Goal: Task Accomplishment & Management: Use online tool/utility

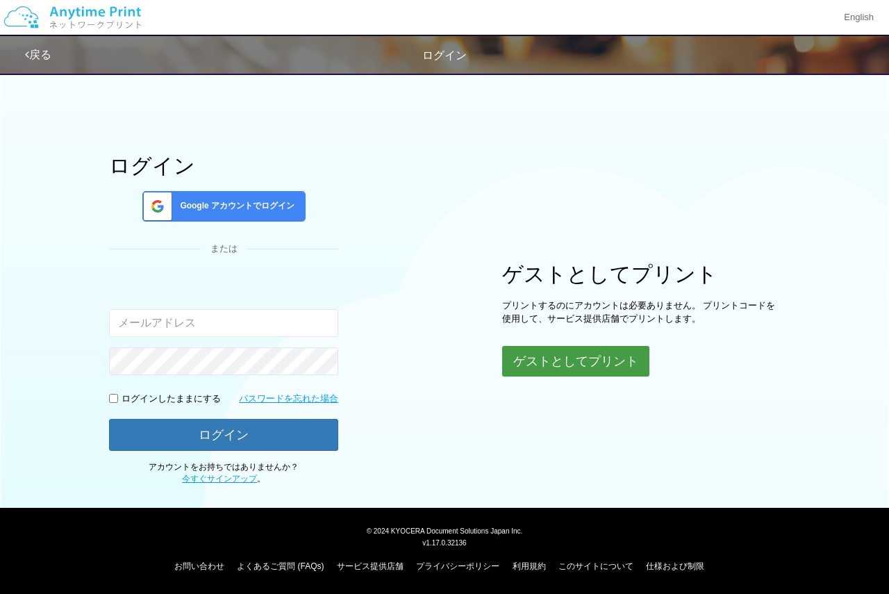
click at [504, 360] on button "ゲストとしてプリント" at bounding box center [575, 361] width 147 height 31
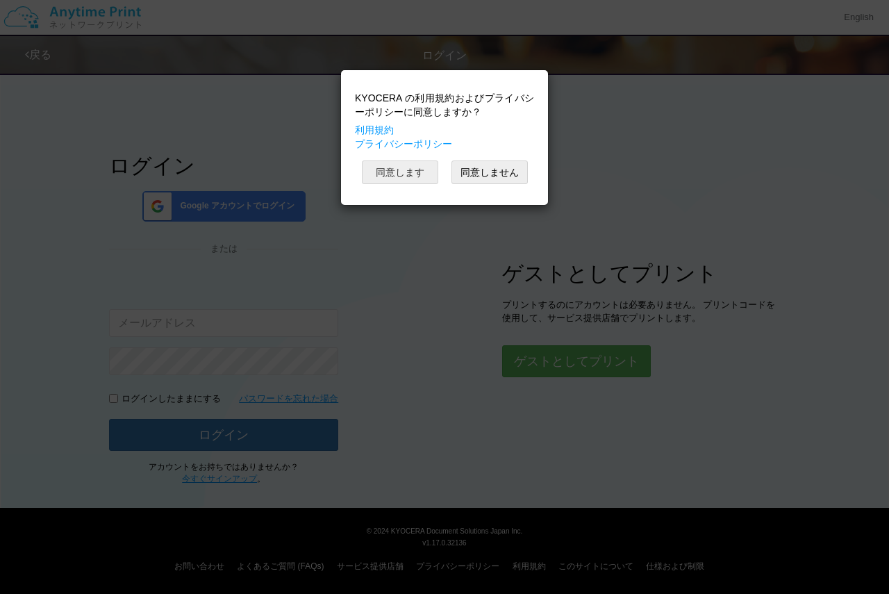
click at [409, 169] on button "同意します" at bounding box center [400, 173] width 76 height 24
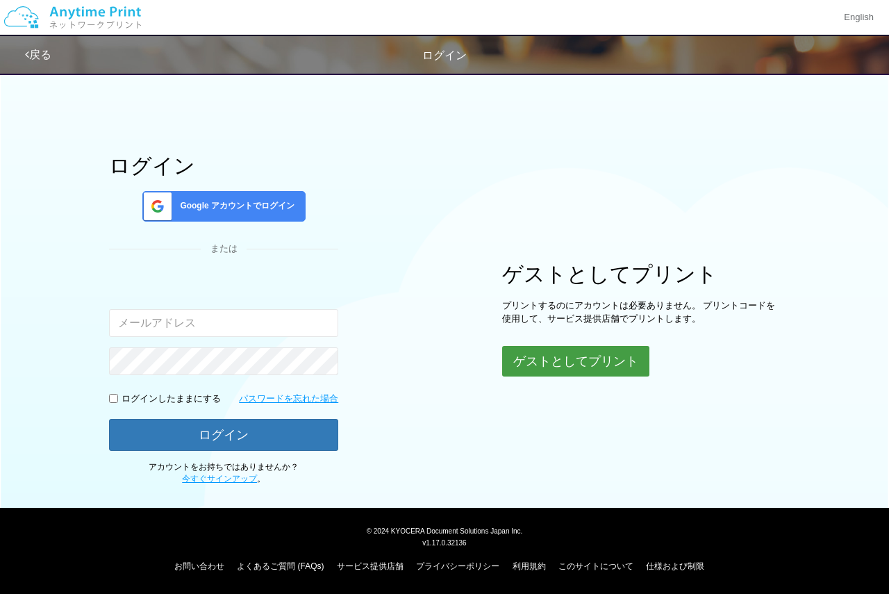
click at [558, 354] on button "ゲストとしてプリント" at bounding box center [575, 361] width 147 height 31
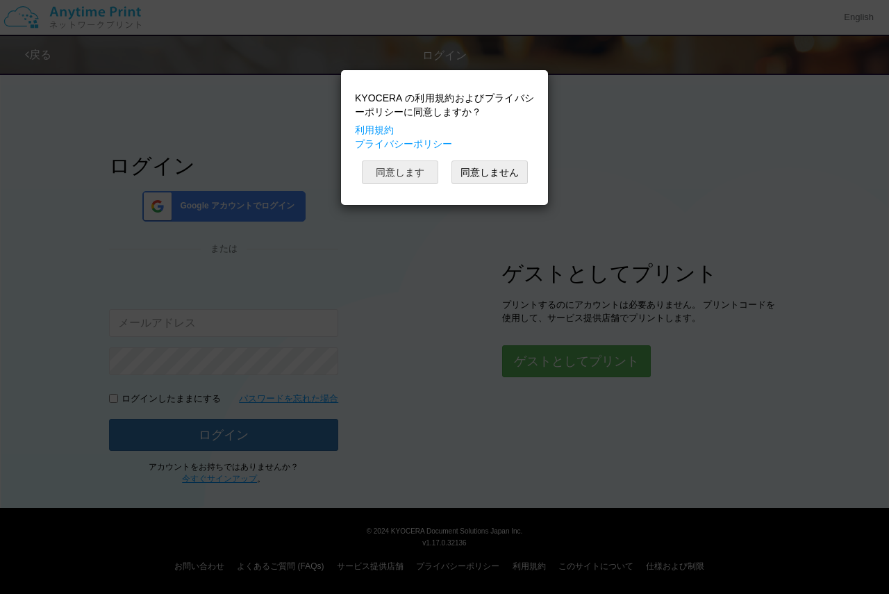
click at [418, 176] on button "同意します" at bounding box center [400, 173] width 76 height 24
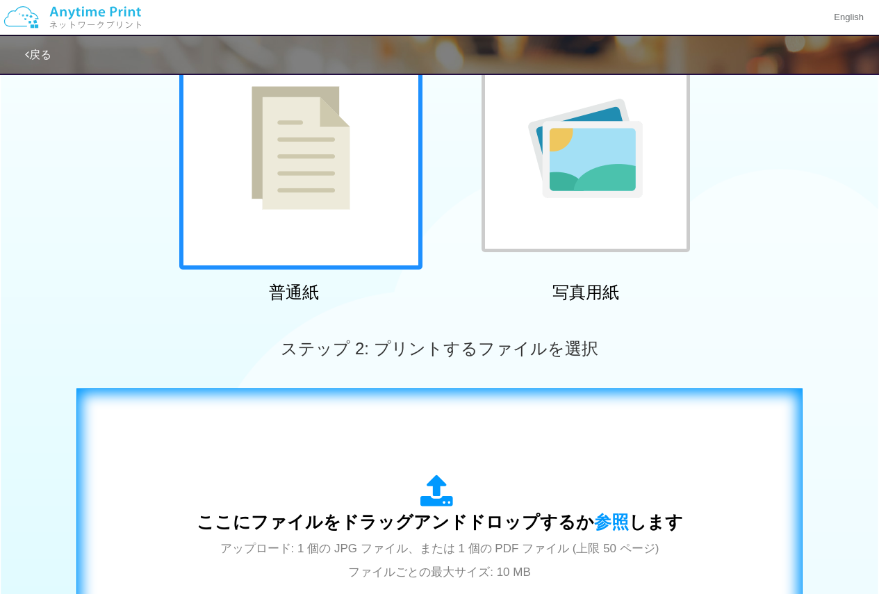
scroll to position [208, 0]
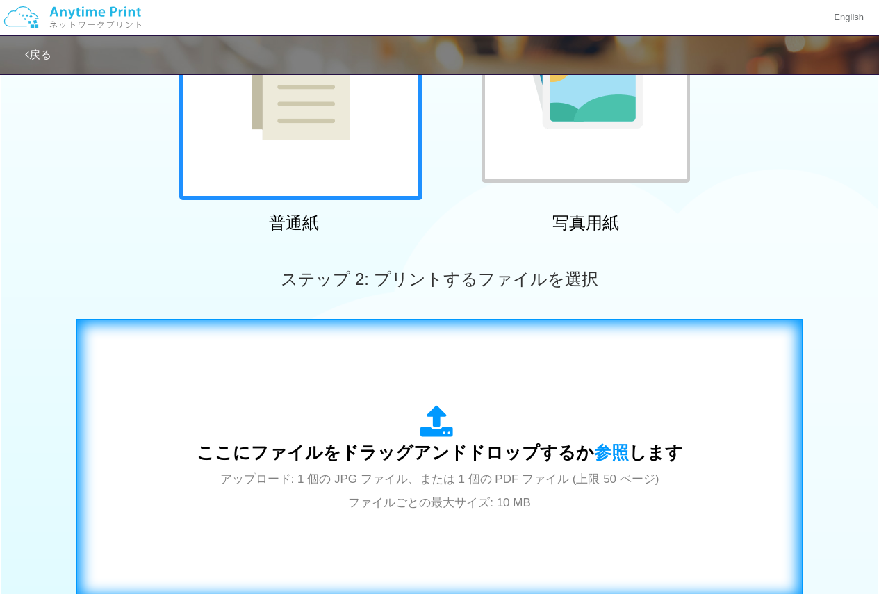
click at [391, 473] on span "アップロード: 1 個の JPG ファイル、または 1 個の PDF ファイル (上限 50 ページ) ファイルごとの最大サイズ: 10 MB" at bounding box center [439, 491] width 439 height 37
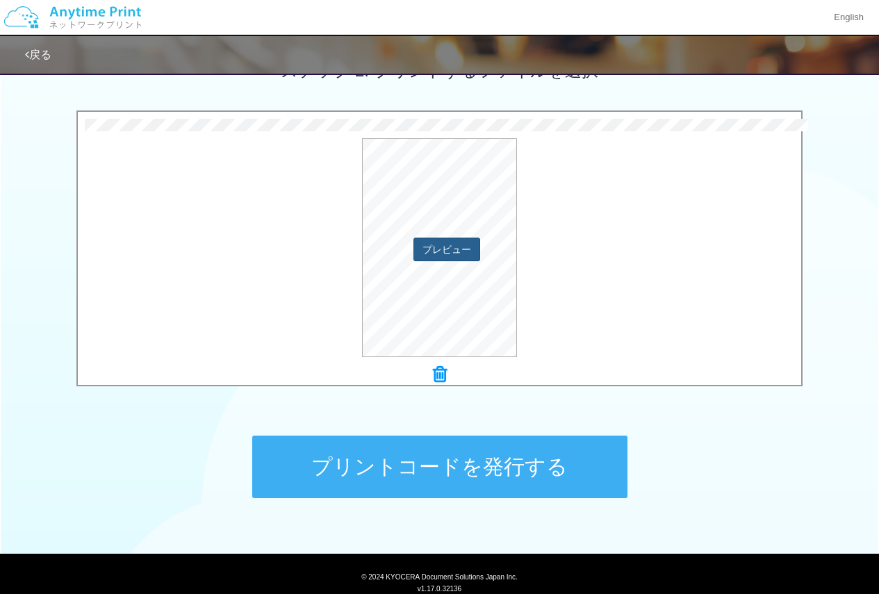
scroll to position [463, 0]
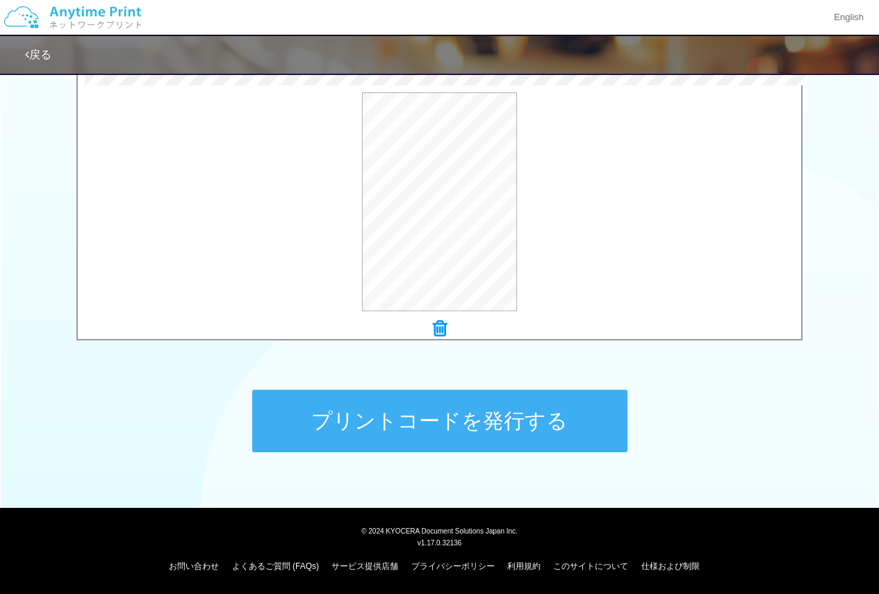
click at [432, 411] on button "プリントコードを発行する" at bounding box center [439, 421] width 375 height 63
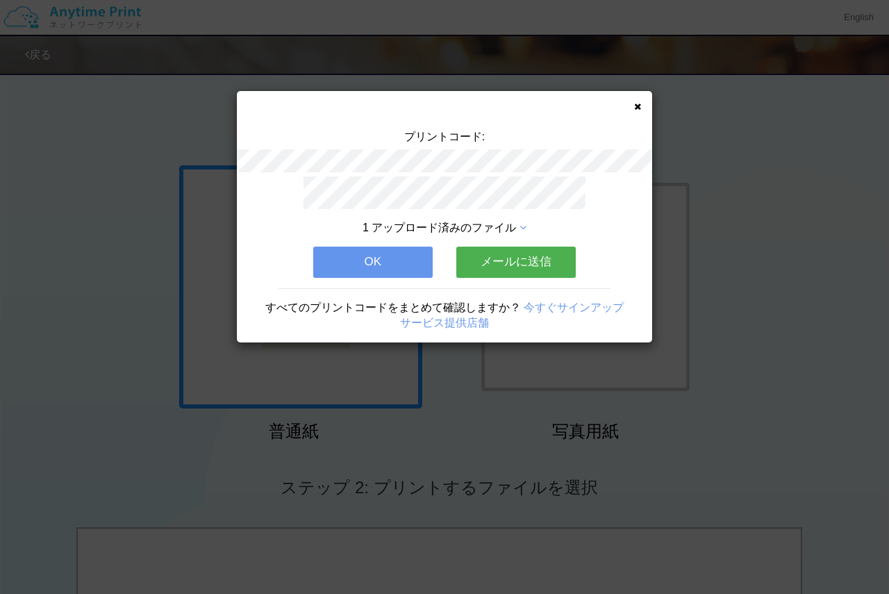
click at [632, 109] on div "プリントコード: 1 アップロード済みのファイル OK メールに送信 すべてのプリントコードをまとめて確認しますか？ 今すぐサインアップ サービス提供店舗" at bounding box center [445, 217] width 416 height 252
click at [642, 104] on div "プリントコード: 1 アップロード済みのファイル OK メールに送信 すべてのプリントコードをまとめて確認しますか？ 今すぐサインアップ サービス提供店舗" at bounding box center [445, 217] width 416 height 252
click at [358, 252] on button "OK" at bounding box center [373, 262] width 120 height 31
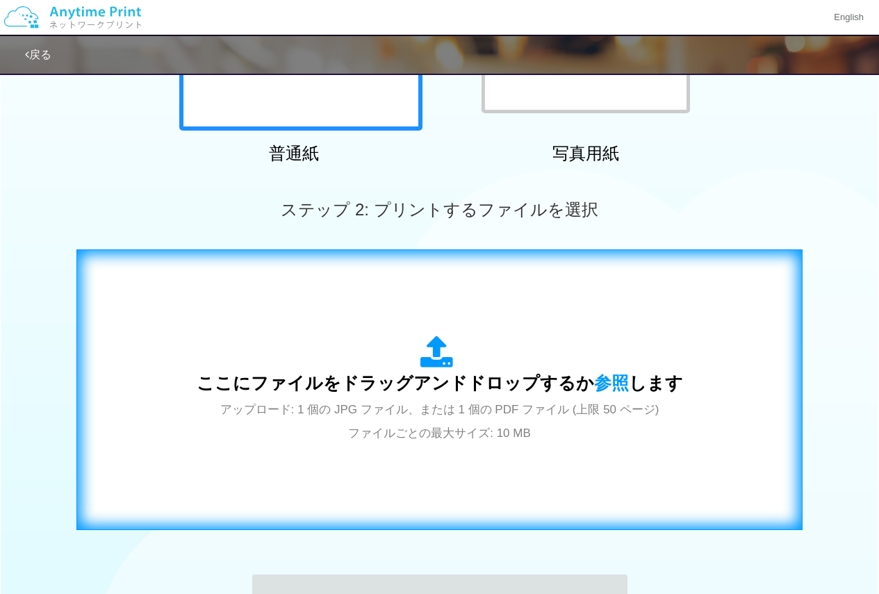
scroll to position [417, 0]
